Goal: Check status: Check status

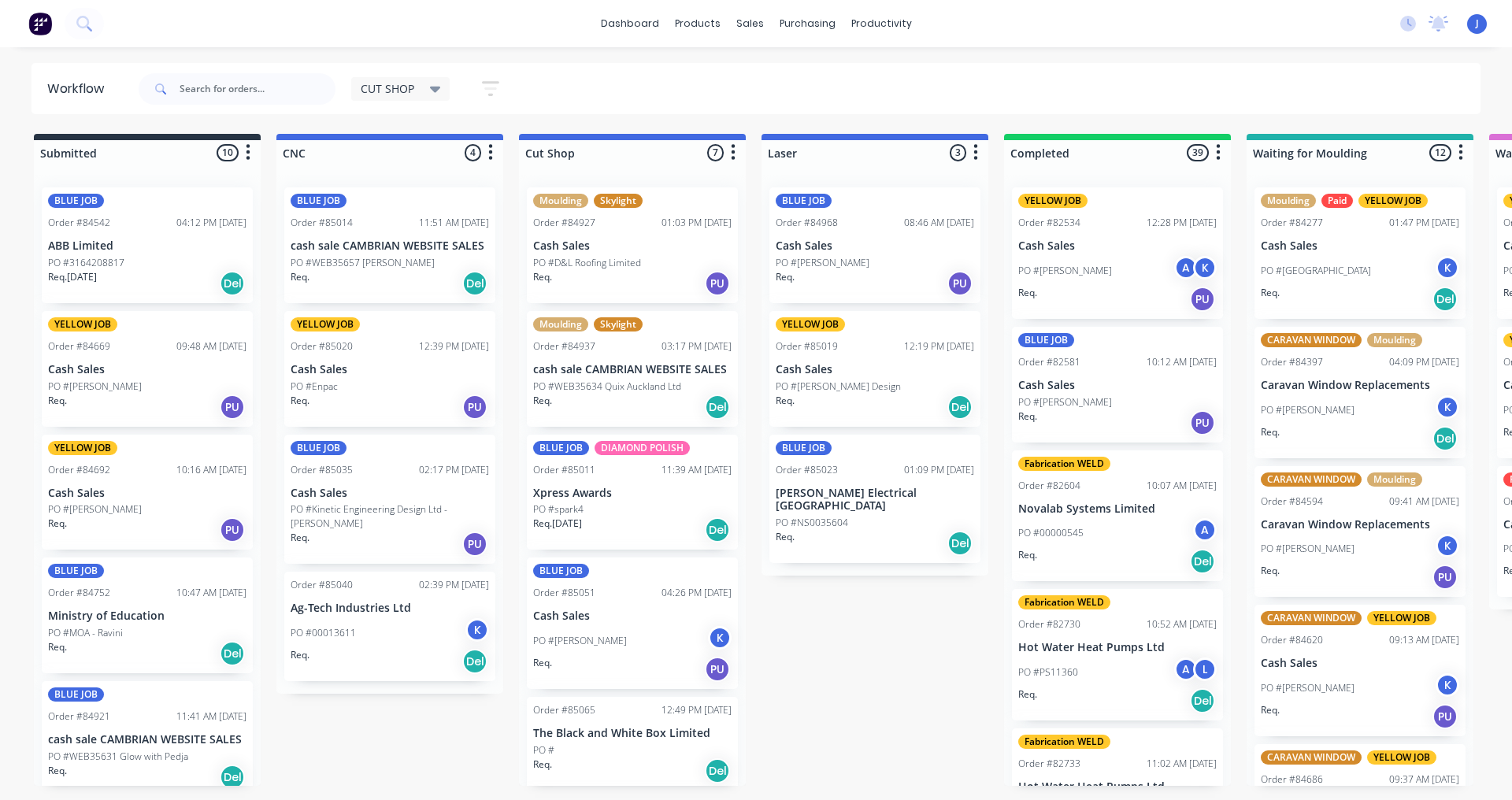
click at [186, 87] on input "text" at bounding box center [258, 88] width 156 height 31
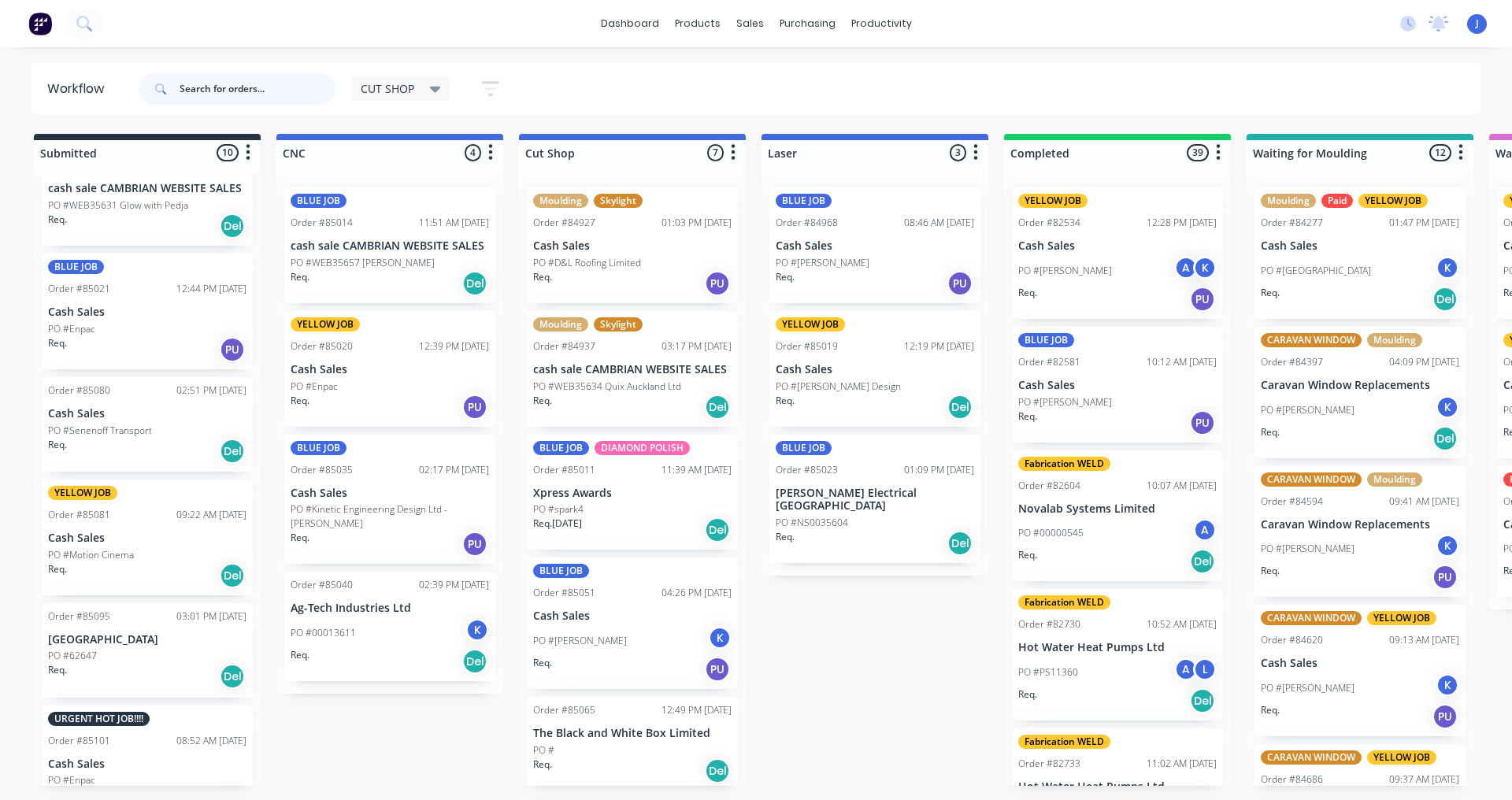
scroll to position [586, 0]
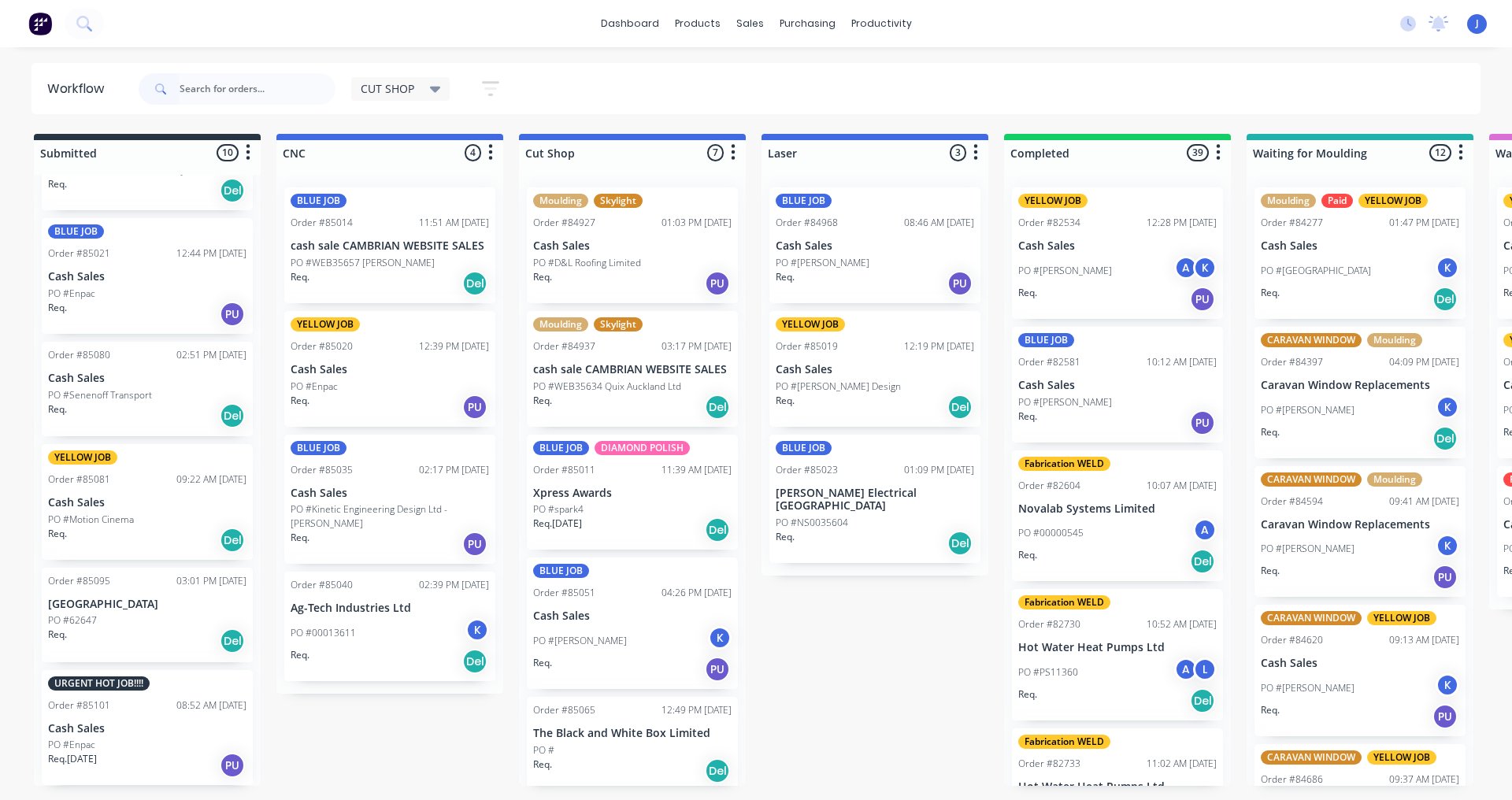
click at [146, 397] on p "PO #Senenoff Transport" at bounding box center [100, 394] width 104 height 14
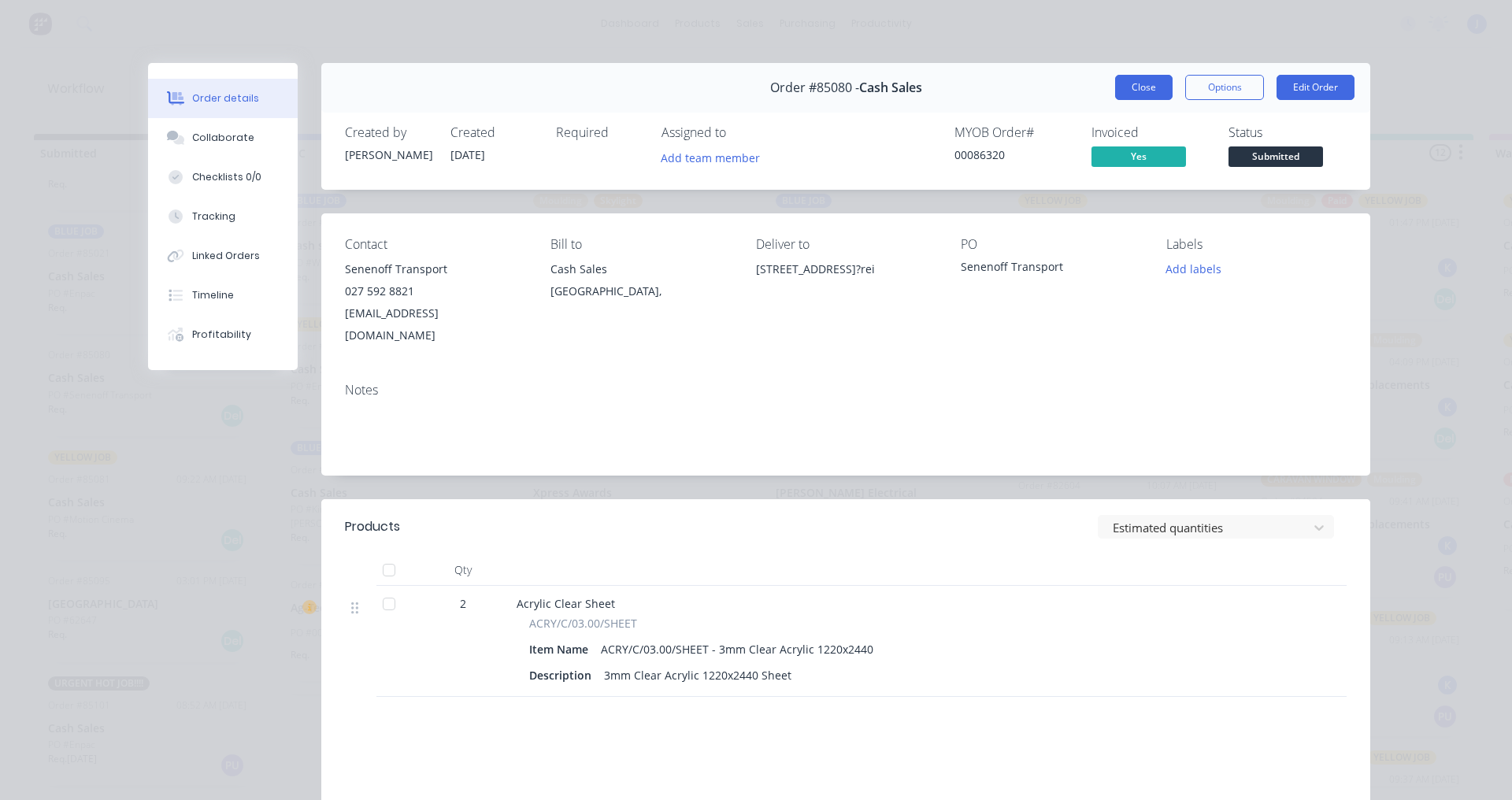
click at [1121, 84] on button "Close" at bounding box center [1143, 87] width 57 height 26
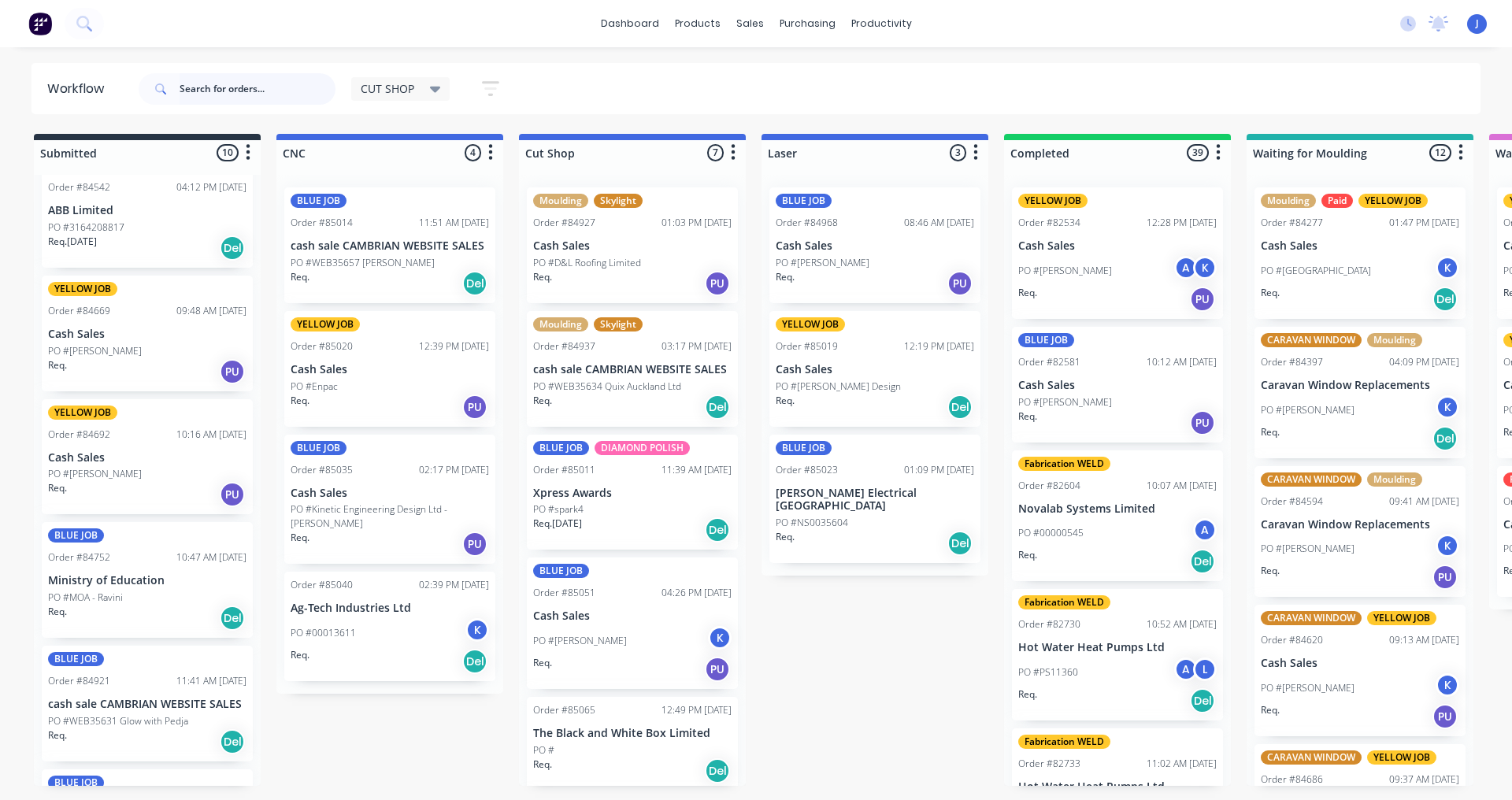
scroll to position [0, 0]
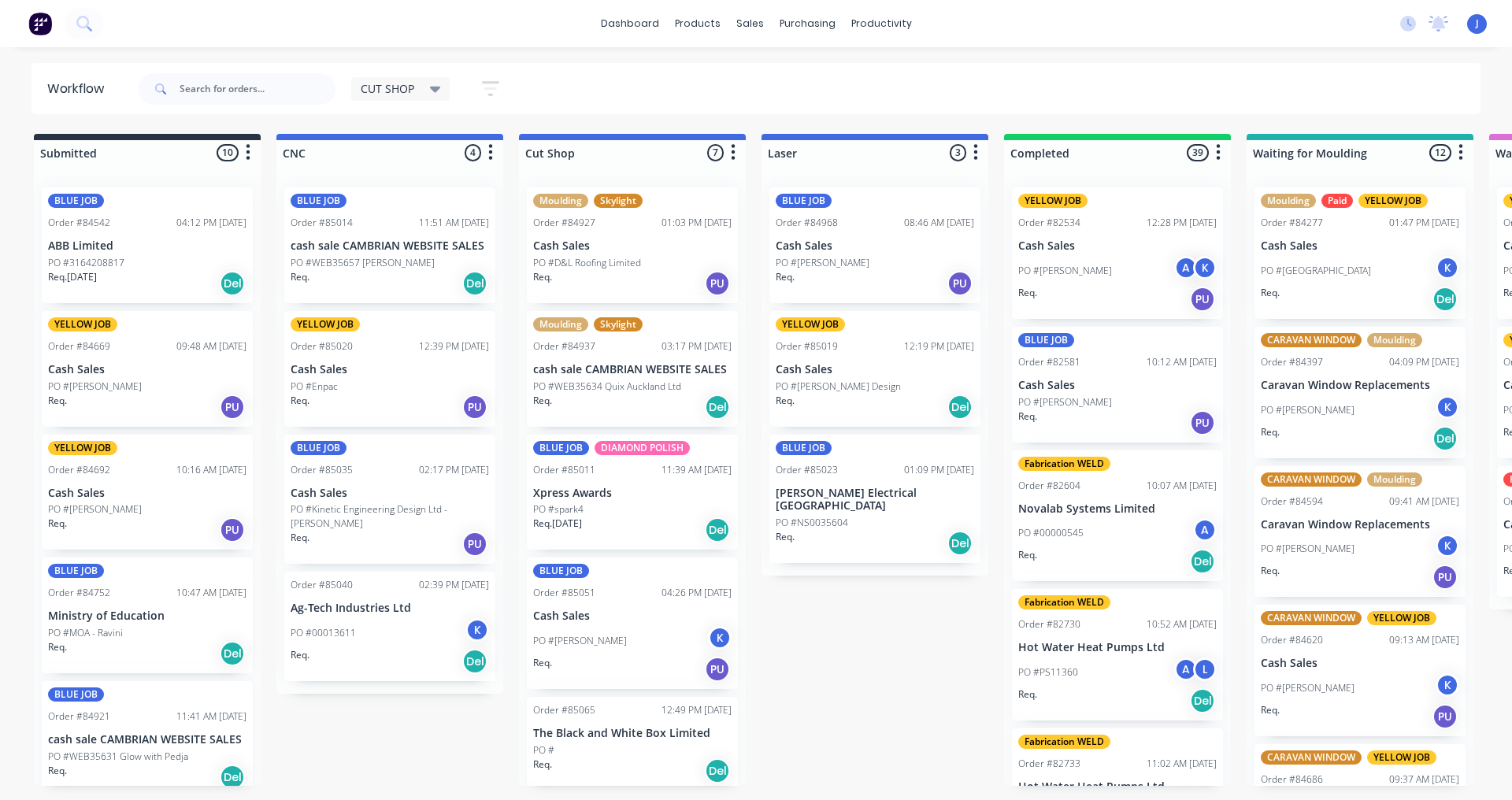
click at [135, 256] on div "PO #3164208817" at bounding box center [147, 262] width 199 height 14
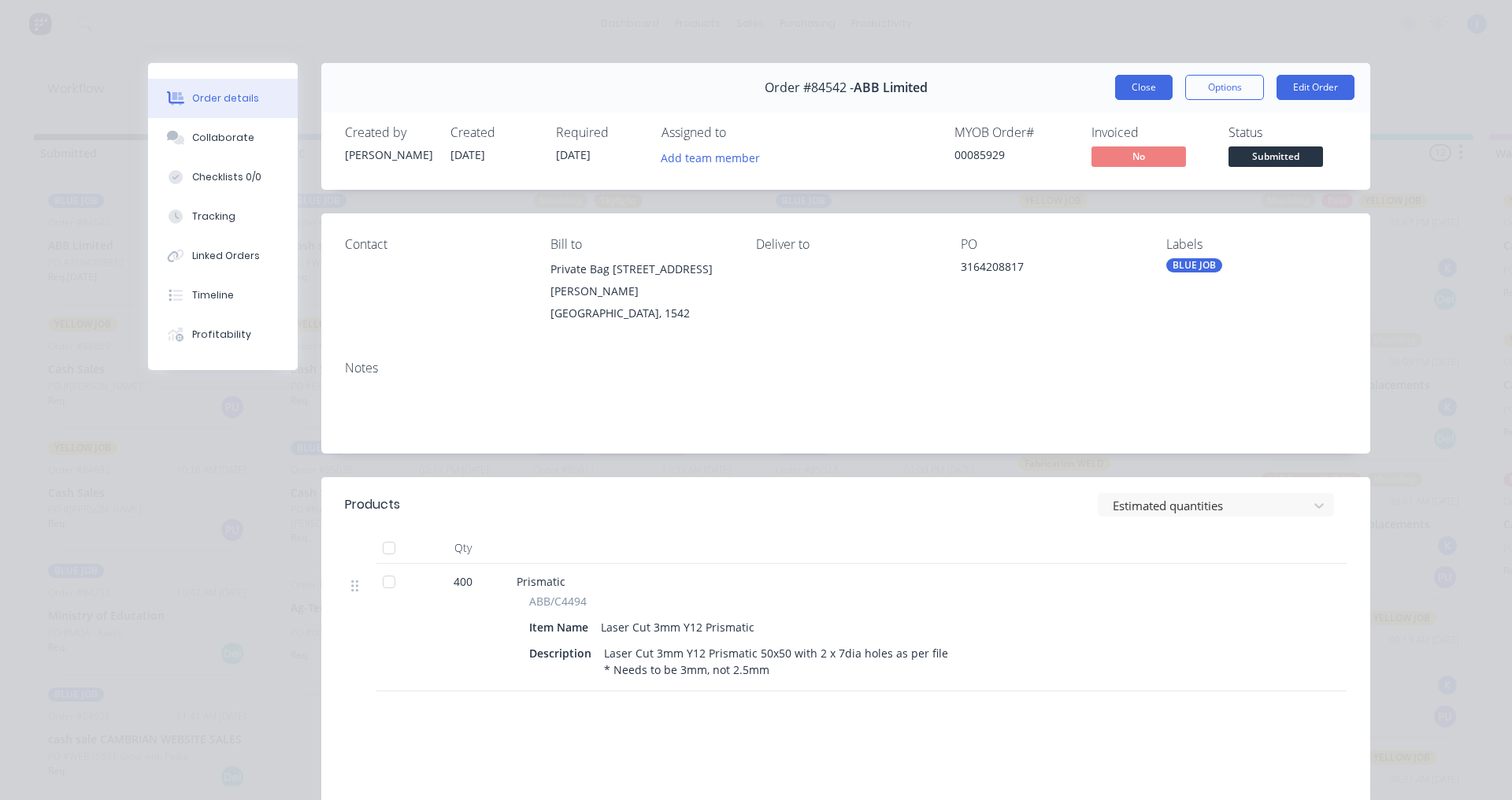
click at [1121, 91] on button "Close" at bounding box center [1143, 87] width 57 height 26
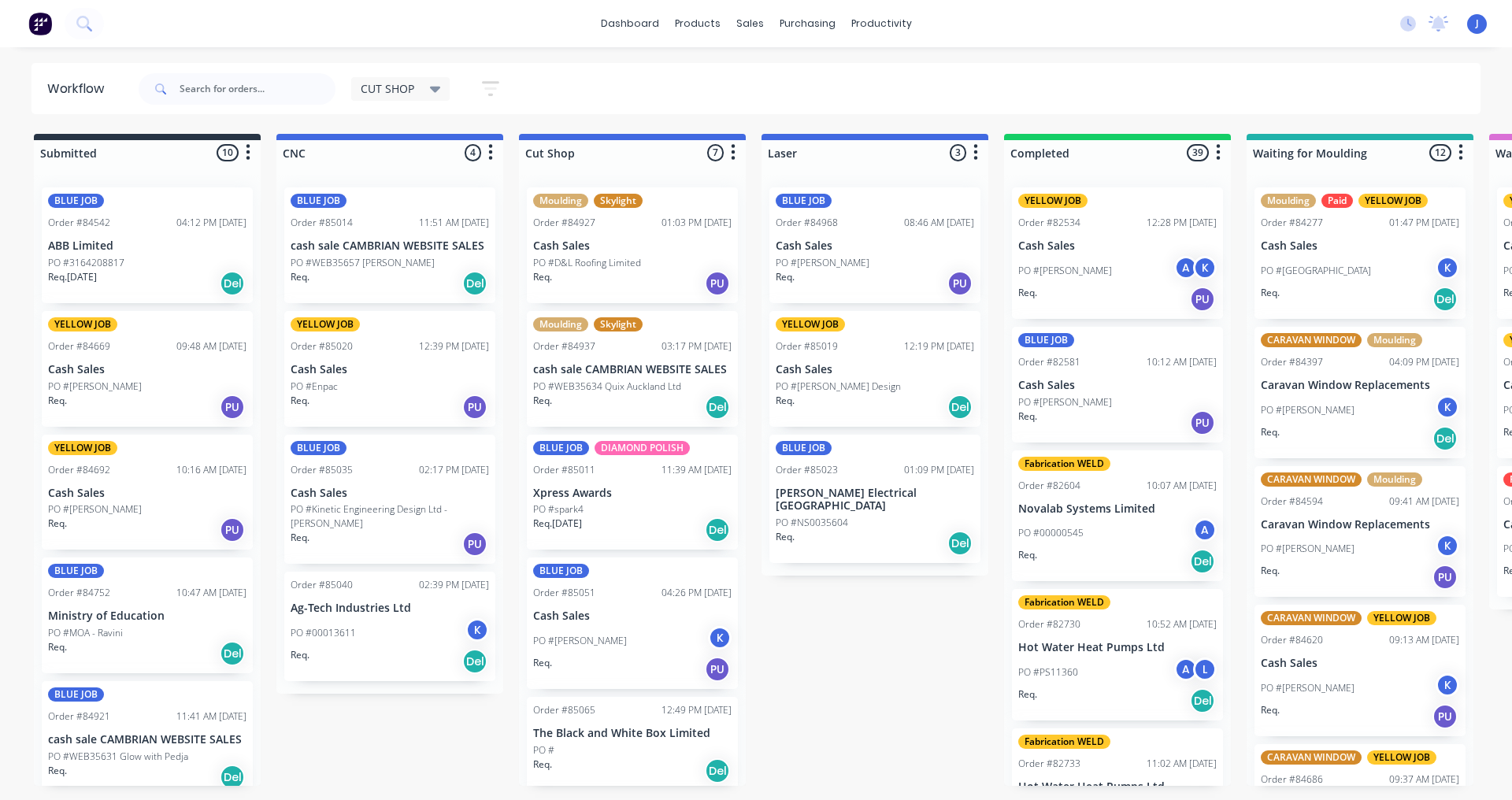
click at [864, 395] on div "Req. Del" at bounding box center [874, 407] width 199 height 27
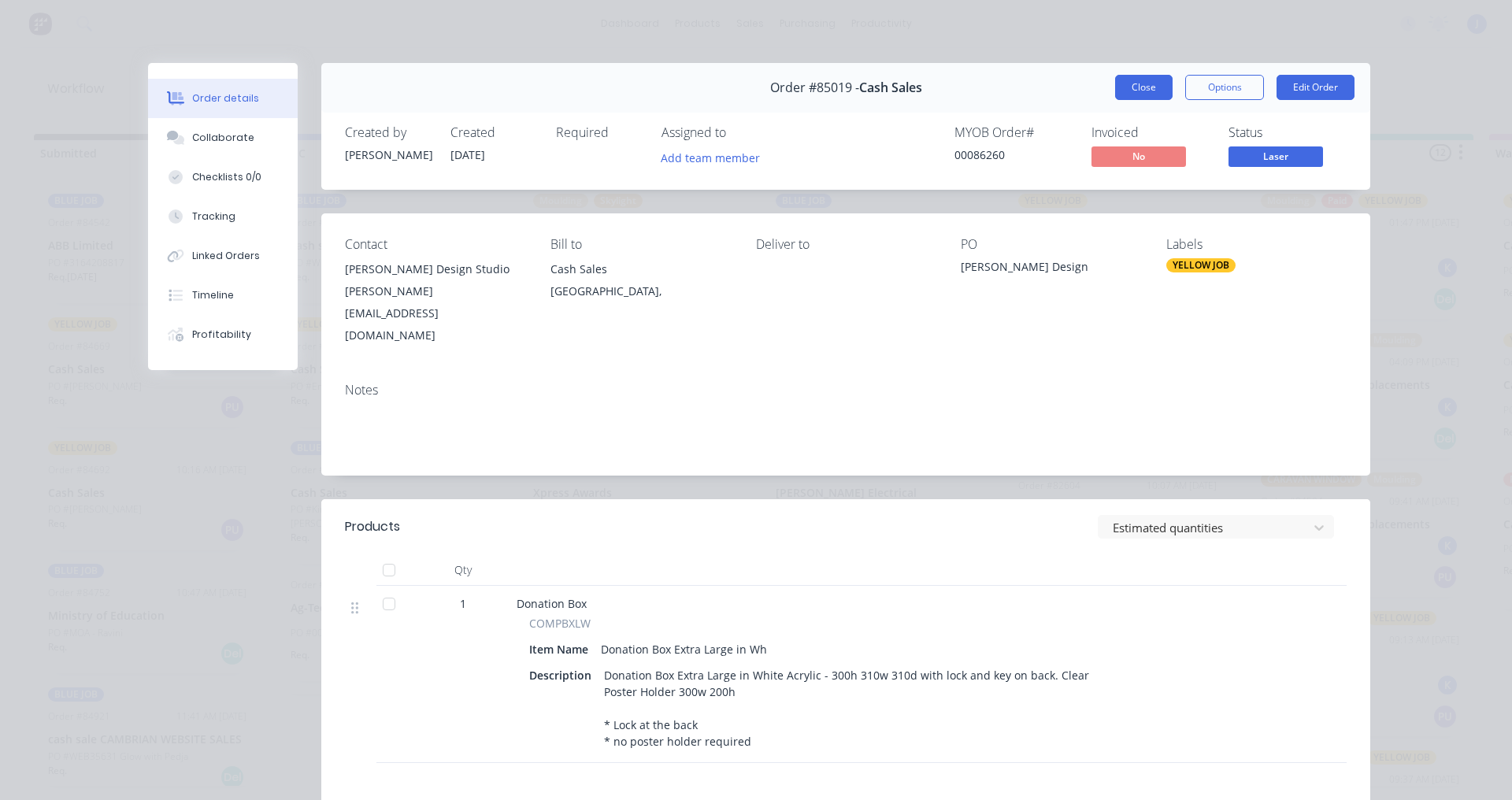
click at [1115, 80] on button "Close" at bounding box center [1143, 87] width 57 height 26
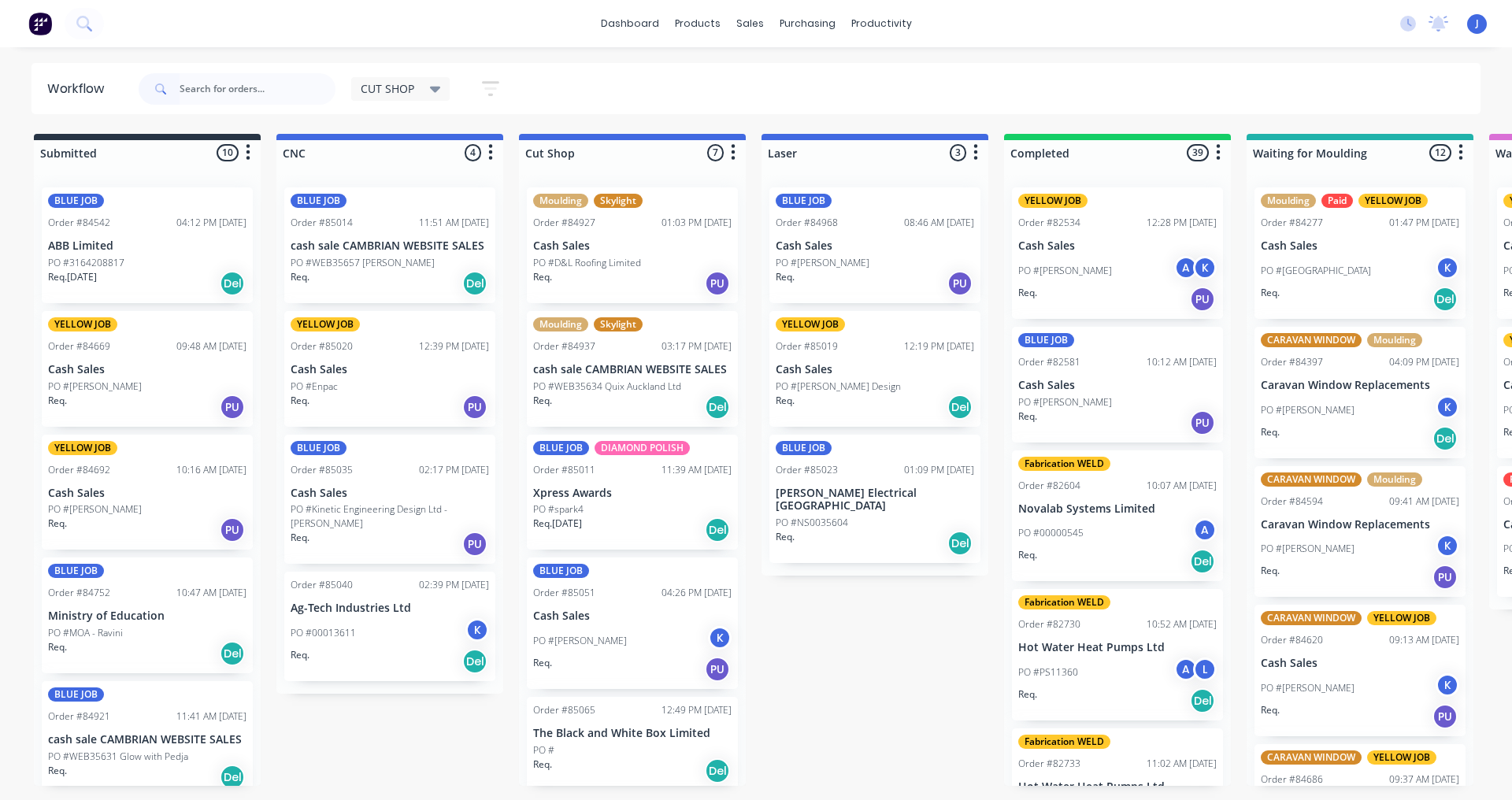
click at [817, 383] on p "PO #[PERSON_NAME] Design" at bounding box center [838, 386] width 125 height 14
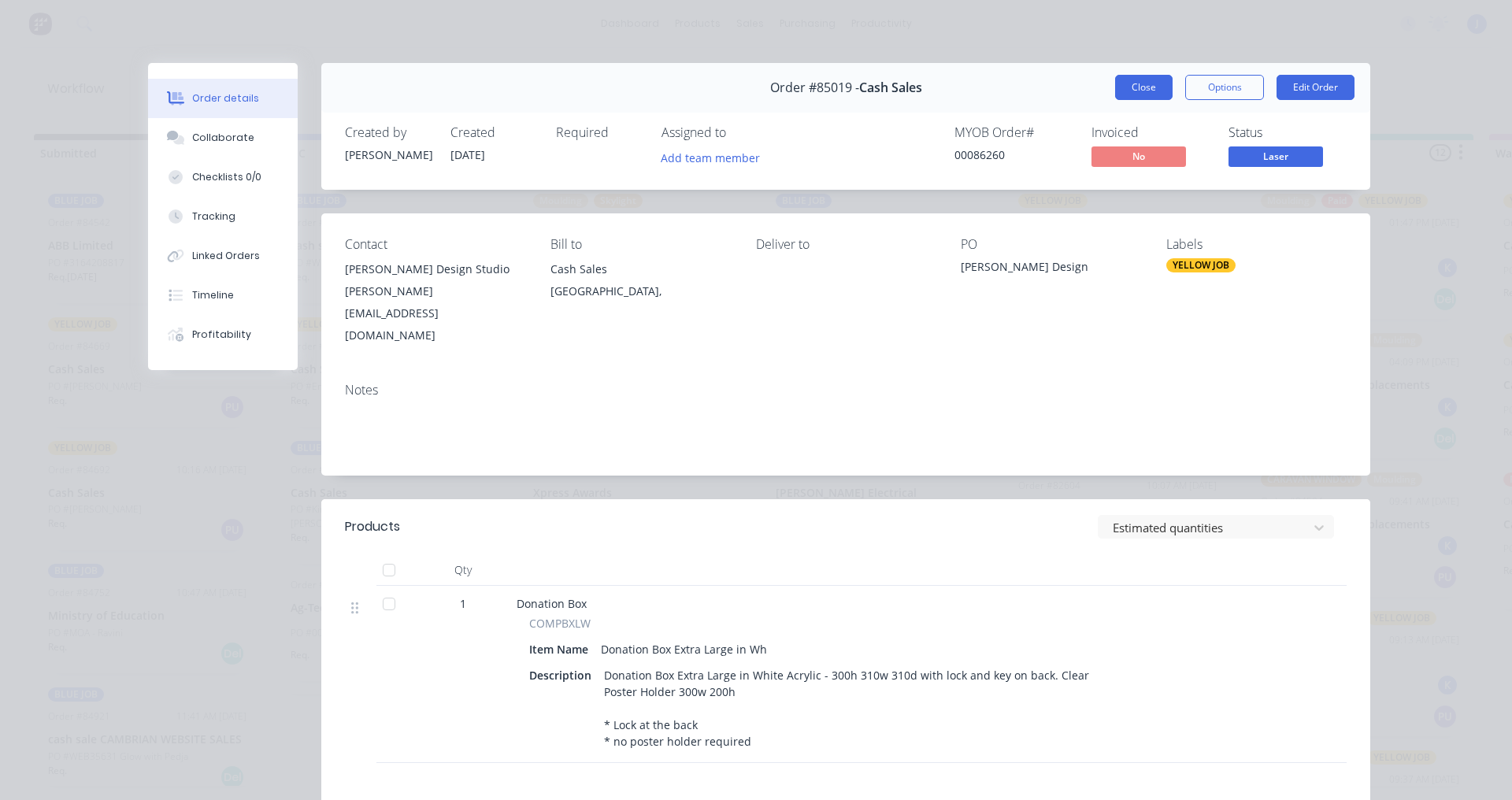
click at [1144, 96] on button "Close" at bounding box center [1143, 87] width 57 height 26
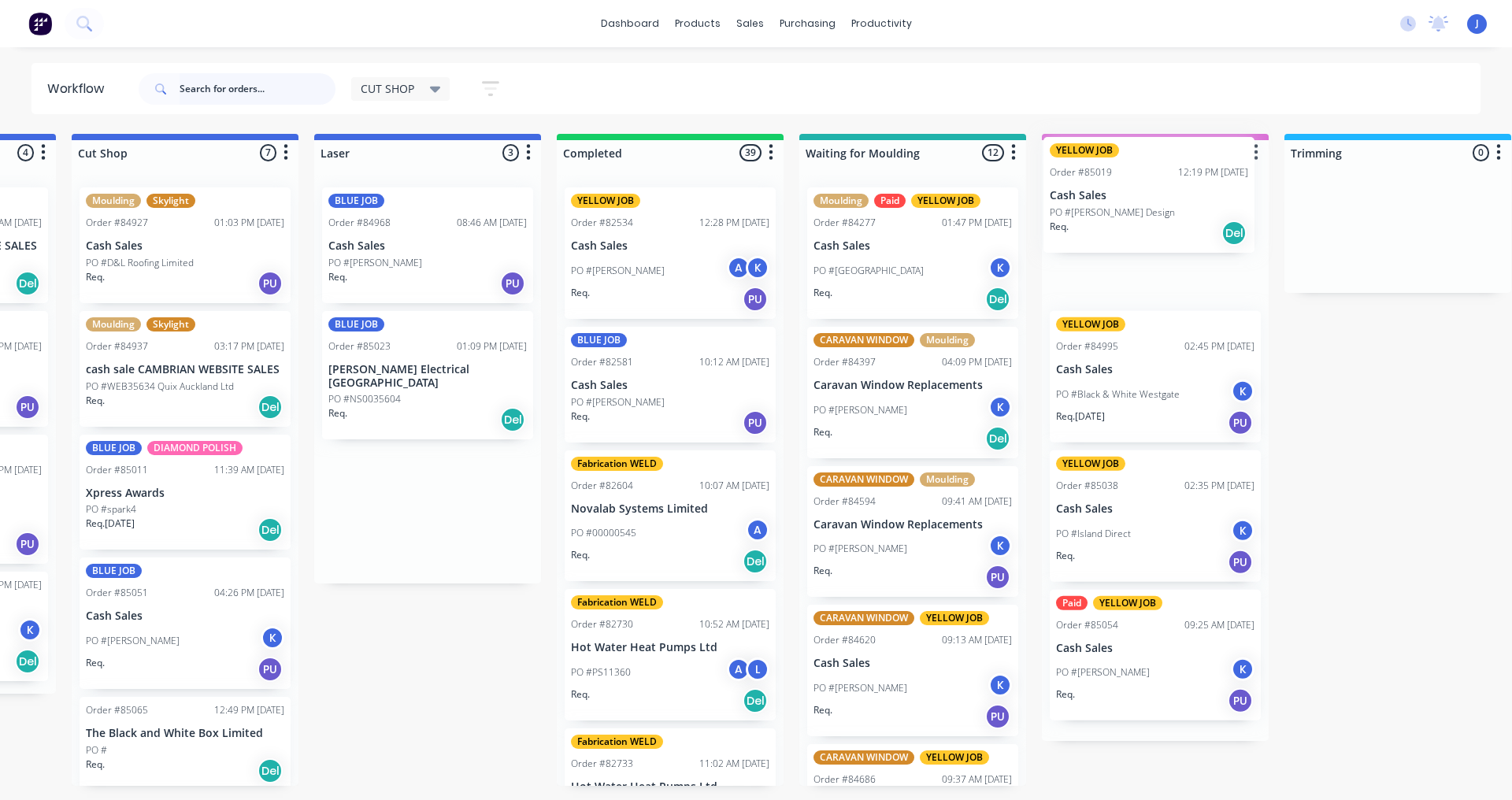
scroll to position [0, 452]
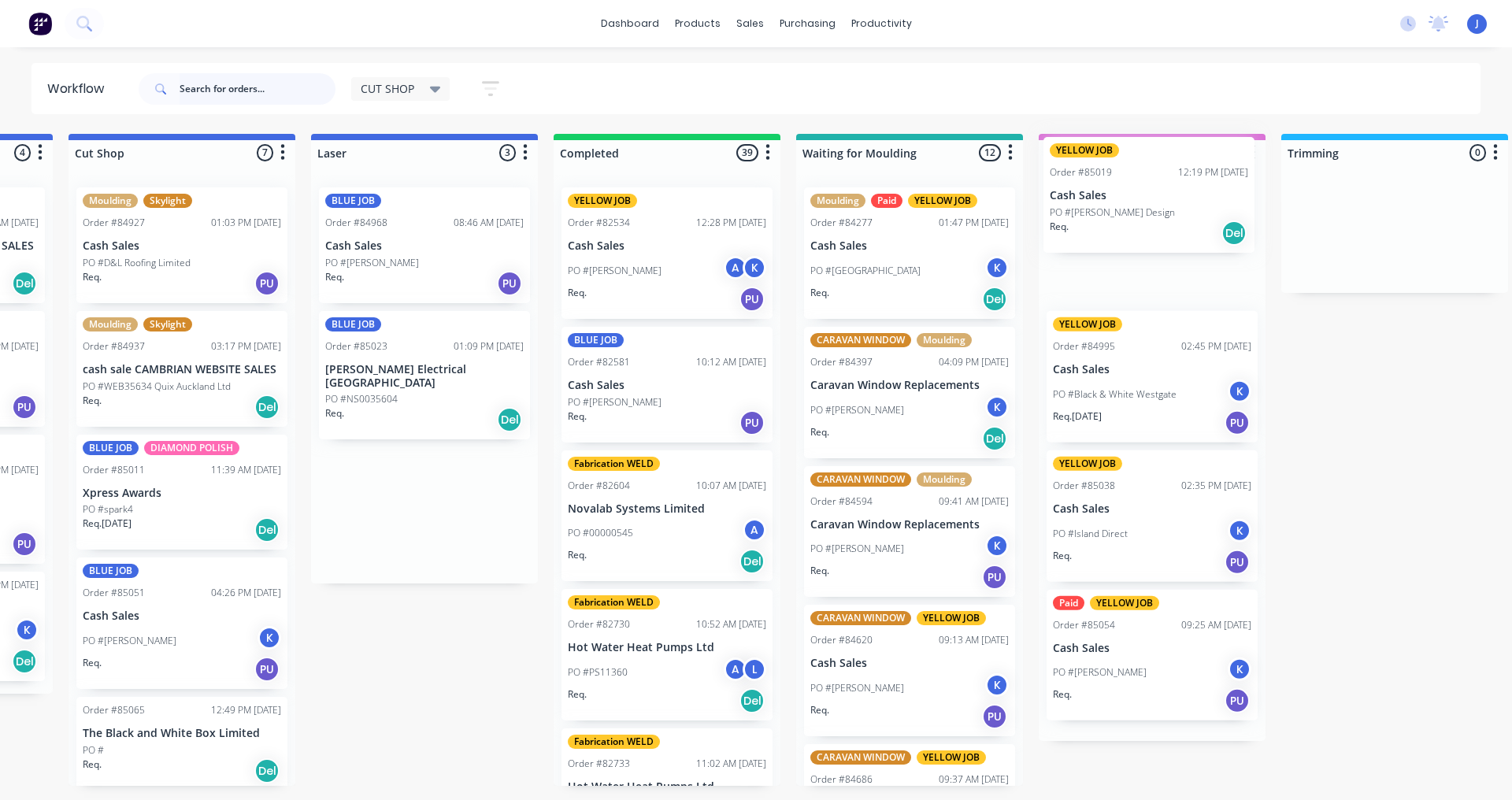
drag, startPoint x: 824, startPoint y: 383, endPoint x: 1103, endPoint y: 209, distance: 328.8
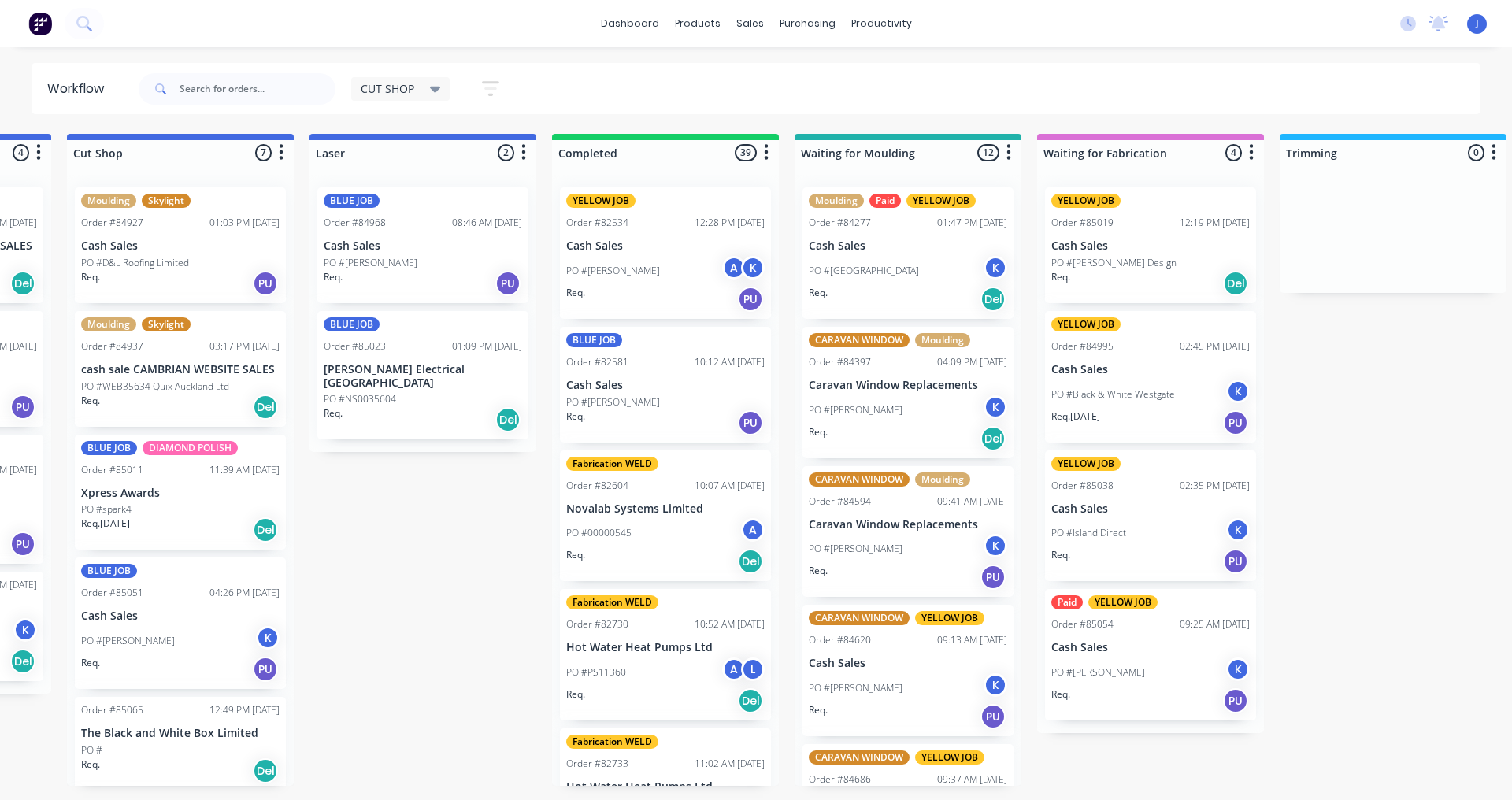
click at [1110, 254] on div "YELLOW JOB Order #85019 12:19 PM [DATE] Cash Sales PO #[PERSON_NAME] Design Req…" at bounding box center [1150, 245] width 211 height 116
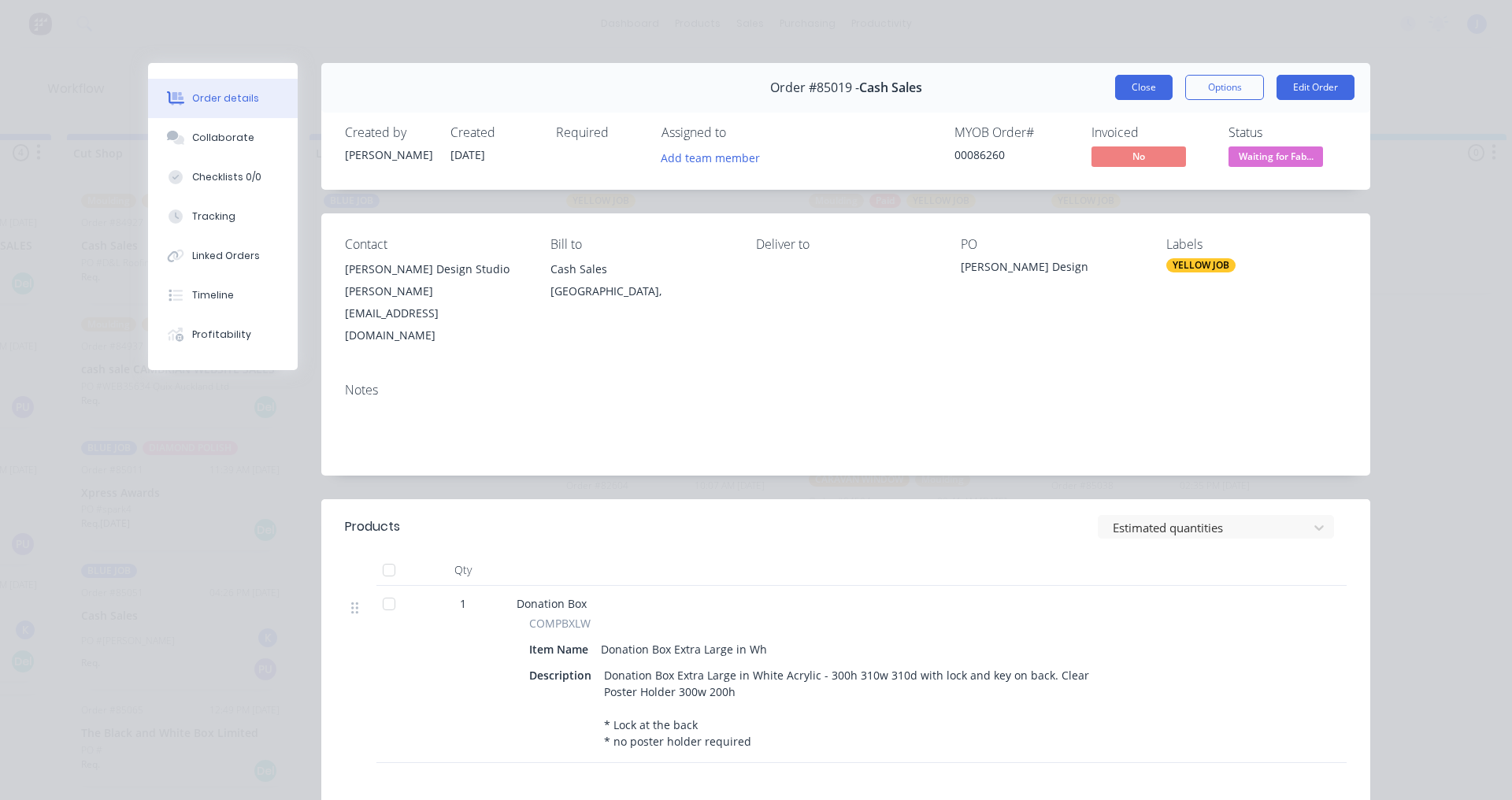
click at [1130, 86] on button "Close" at bounding box center [1143, 87] width 57 height 26
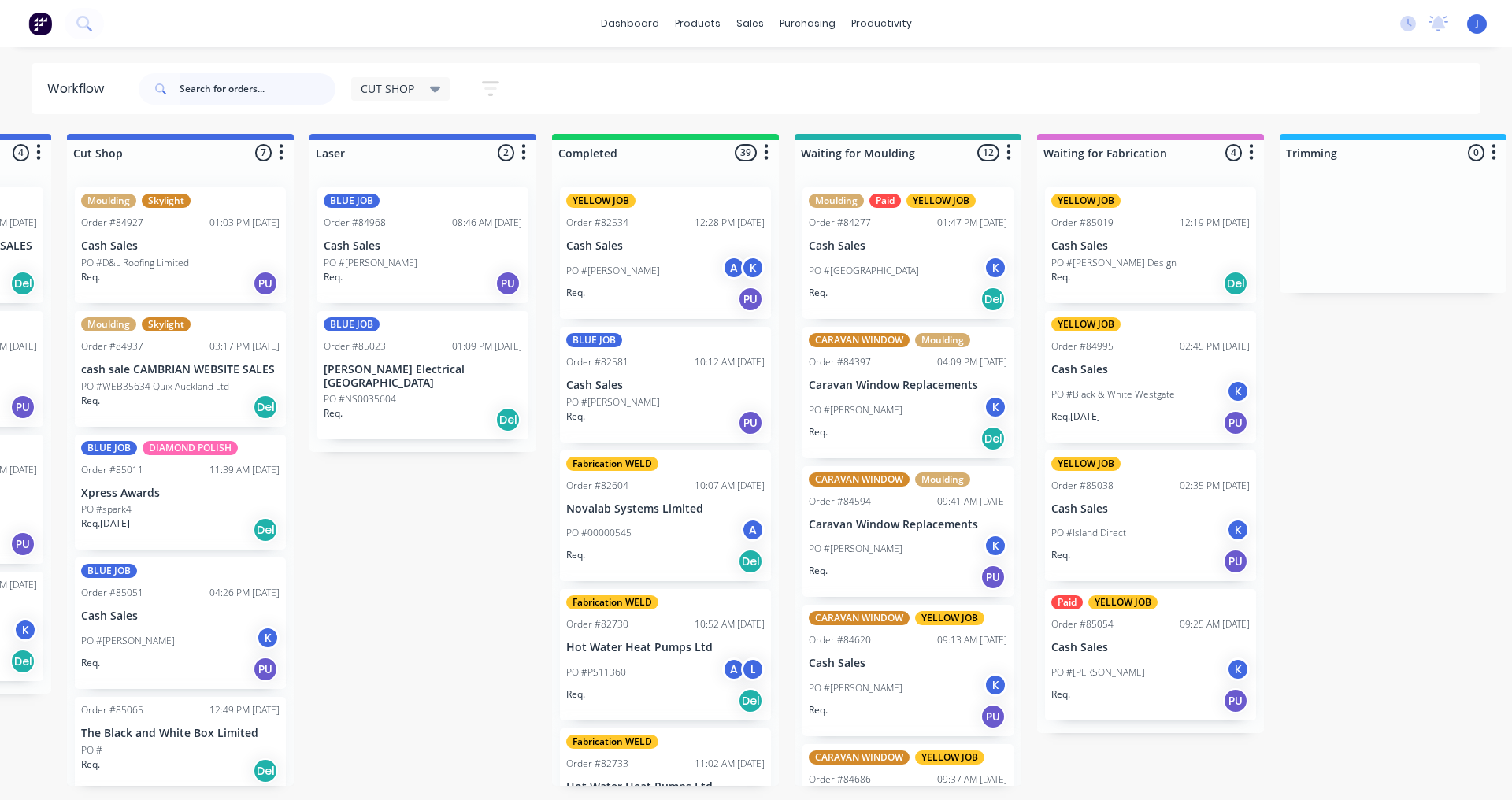
scroll to position [0, 0]
